Goal: Check status: Check status

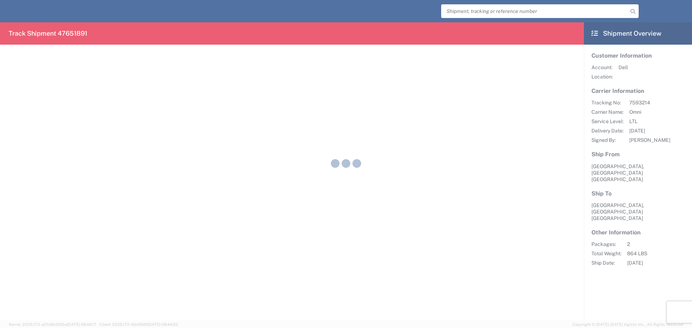
drag, startPoint x: 374, startPoint y: 80, endPoint x: 370, endPoint y: 83, distance: 5.1
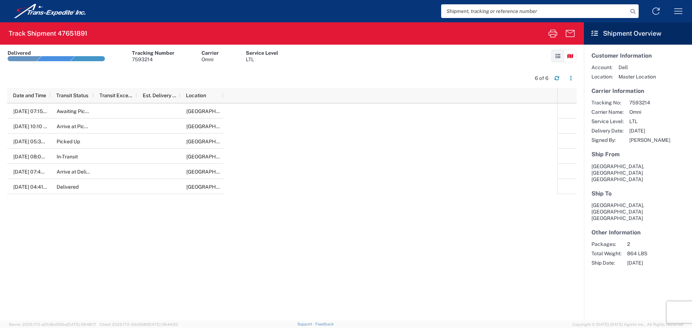
drag, startPoint x: 370, startPoint y: 83, endPoint x: 469, endPoint y: 12, distance: 122.6
click at [469, 12] on input "search" at bounding box center [534, 11] width 187 height 14
paste input "375032964"
type input "375032964"
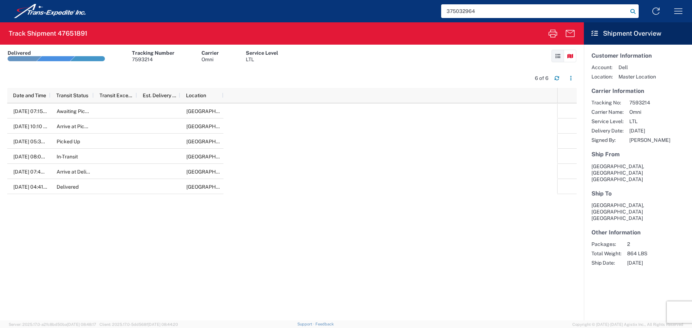
click at [634, 10] on icon at bounding box center [633, 11] width 10 height 10
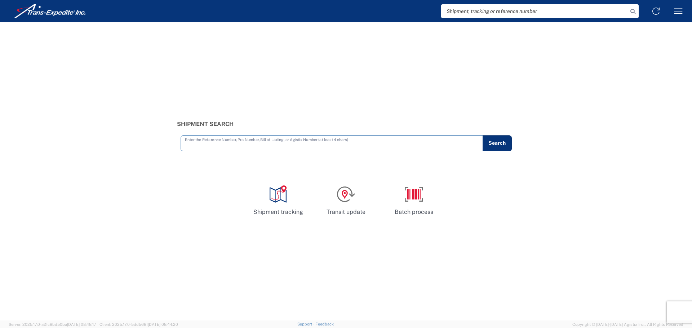
click at [220, 142] on input "text" at bounding box center [332, 143] width 294 height 13
type input "375032964"
click at [508, 144] on button "Search" at bounding box center [497, 143] width 30 height 16
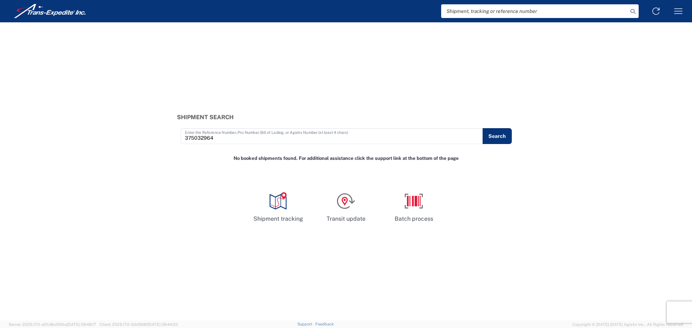
click at [199, 283] on div "Shipment Search 375032964 Enter the Reference Number, Pro Number, Bill of Ladin…" at bounding box center [346, 171] width 692 height 298
